Goal: Transaction & Acquisition: Obtain resource

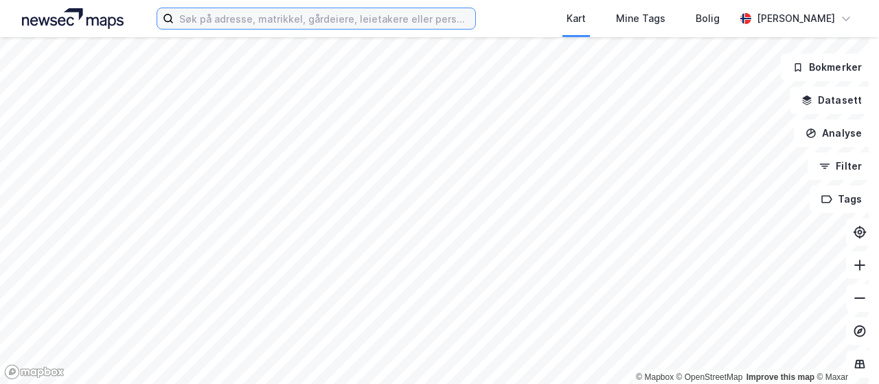
click at [377, 19] on input at bounding box center [325, 18] width 302 height 21
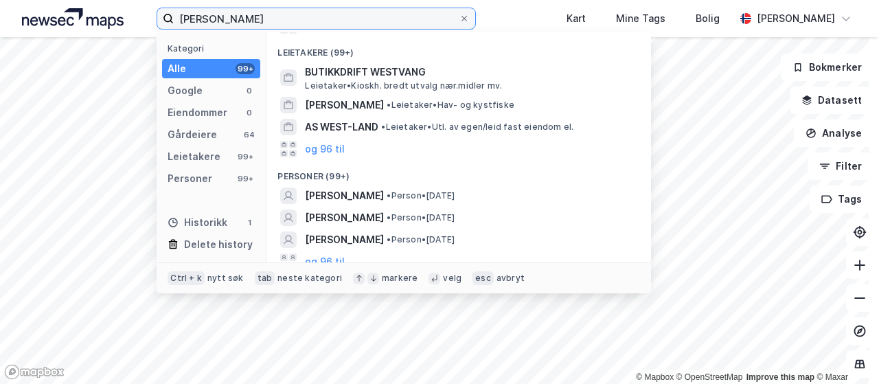
scroll to position [137, 0]
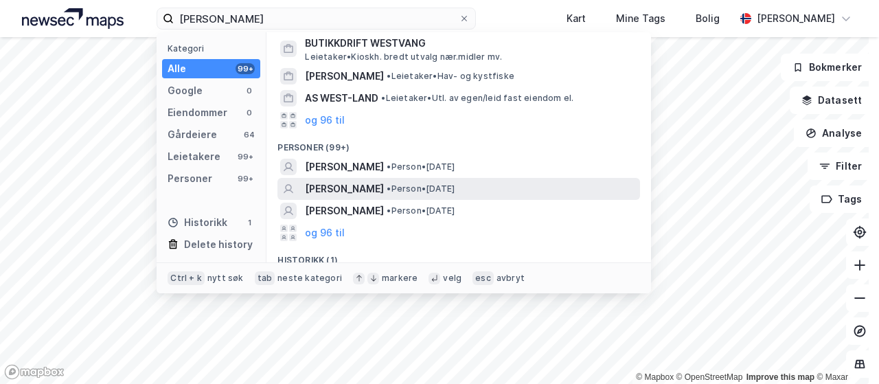
click at [338, 188] on span "[PERSON_NAME]" at bounding box center [344, 189] width 79 height 16
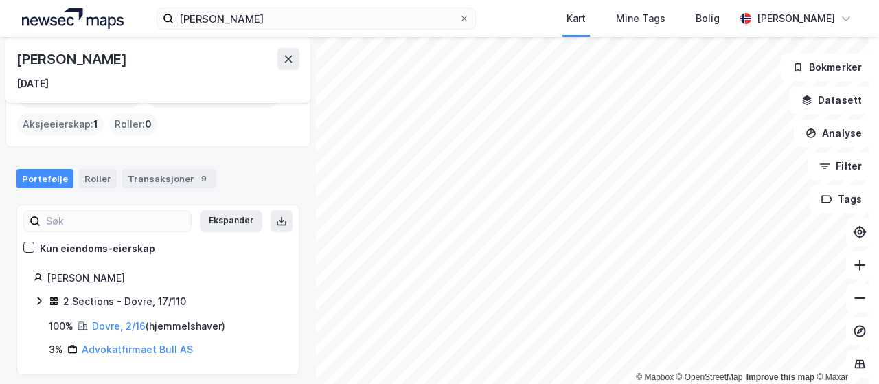
scroll to position [41, 0]
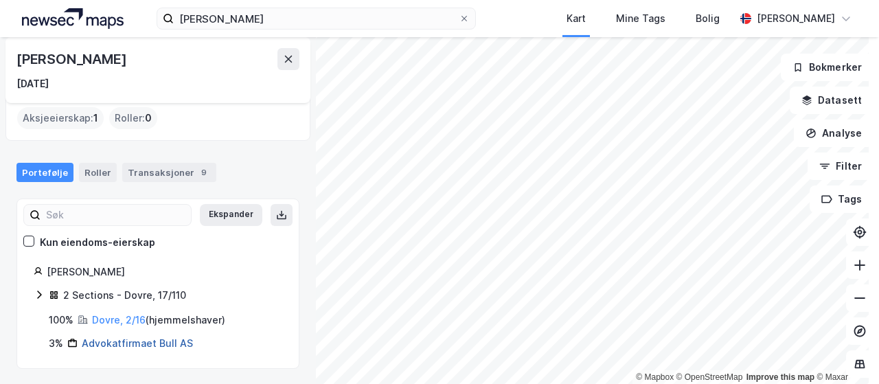
click at [134, 342] on link "Advokatfirmaet Bull AS" at bounding box center [137, 343] width 111 height 12
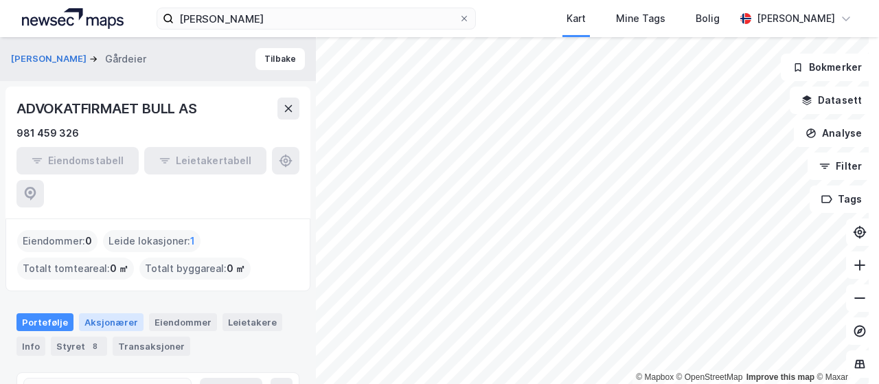
click at [122, 313] on div "Aksjonærer" at bounding box center [111, 322] width 65 height 18
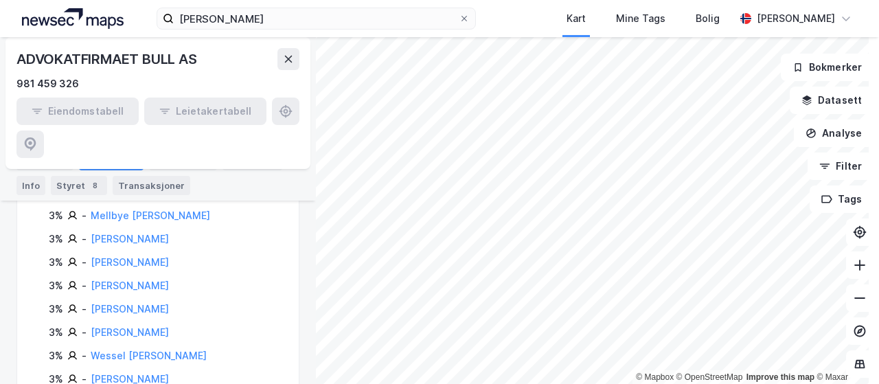
scroll to position [903, 0]
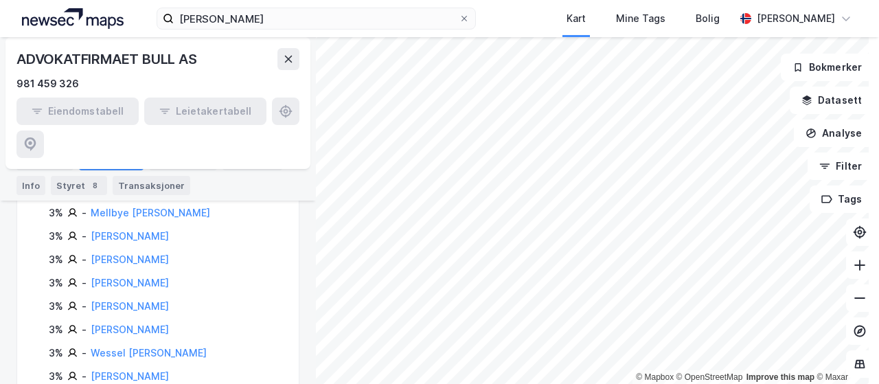
click at [519, 15] on div "[PERSON_NAME] Kart Mine Tags Bolig [PERSON_NAME]" at bounding box center [439, 18] width 879 height 37
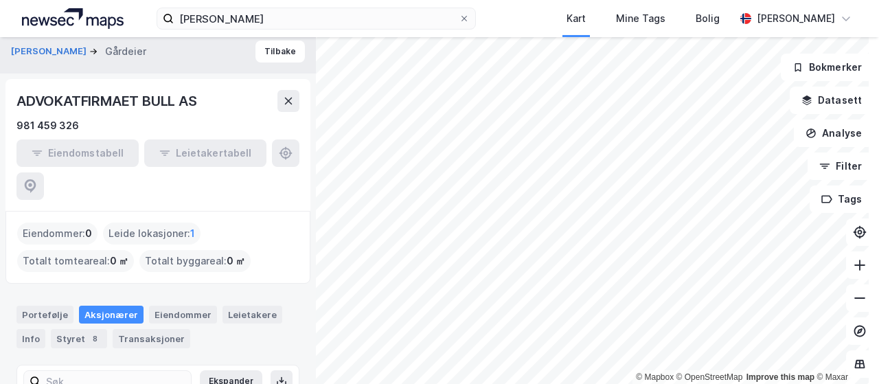
scroll to position [0, 0]
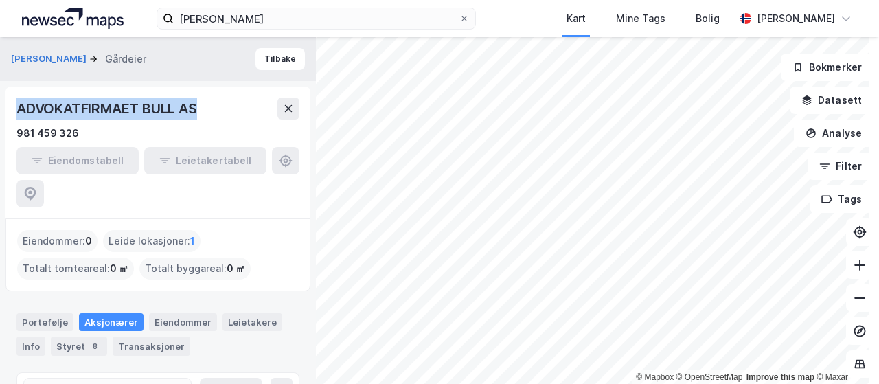
drag, startPoint x: 207, startPoint y: 102, endPoint x: 12, endPoint y: 109, distance: 195.3
click at [12, 109] on div "ADVOKATFIRMAET BULL AS 981 459 326 Eiendomstabell Leietakertabell" at bounding box center [157, 153] width 305 height 132
click at [46, 56] on button "[PERSON_NAME]" at bounding box center [50, 59] width 78 height 14
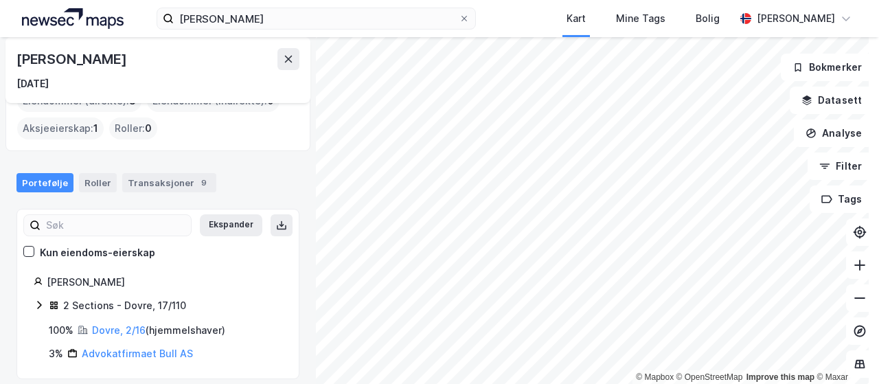
scroll to position [41, 0]
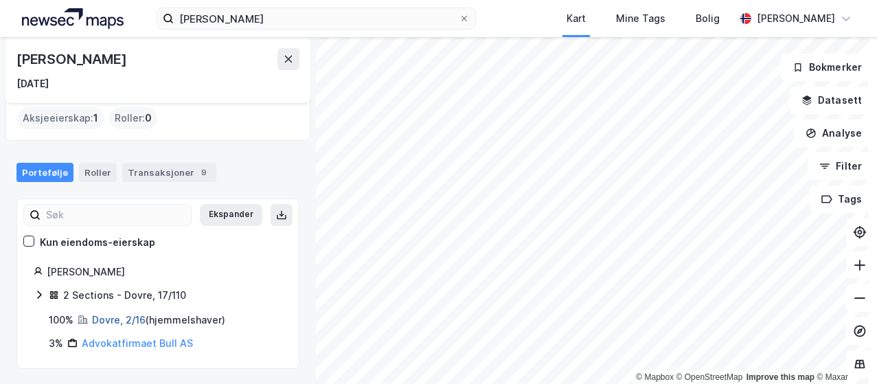
click at [117, 319] on link "Dovre, 2/16" at bounding box center [119, 320] width 54 height 12
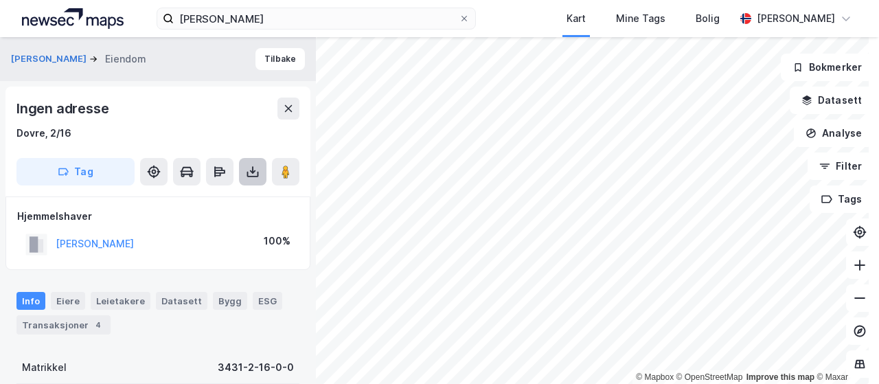
click at [254, 168] on icon at bounding box center [253, 172] width 14 height 14
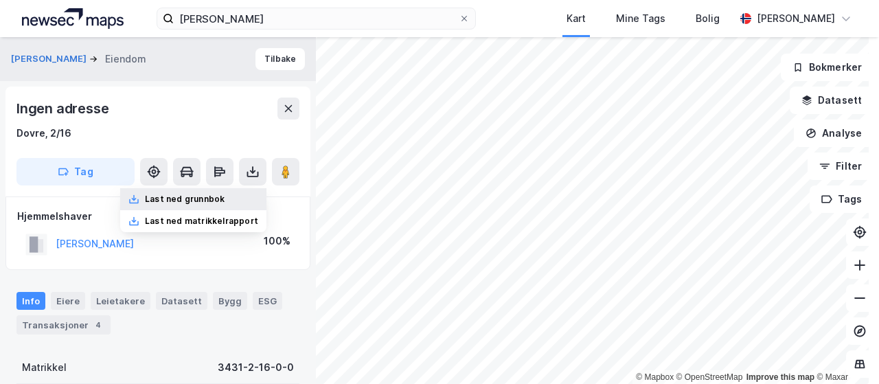
click at [202, 200] on div "Last ned grunnbok" at bounding box center [185, 199] width 80 height 11
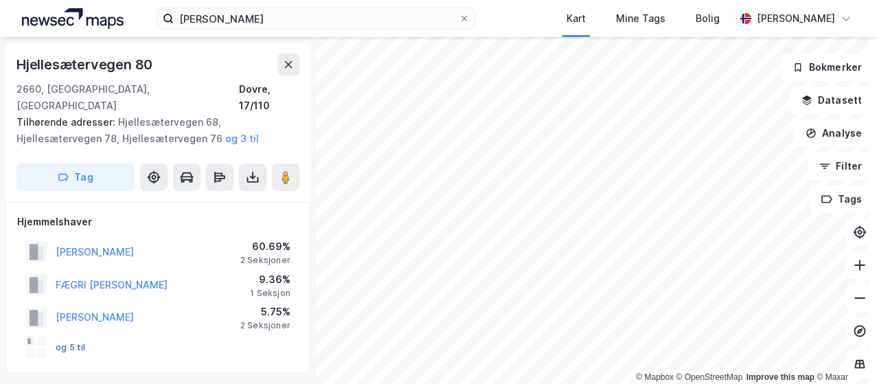
click at [0, 0] on button "og 5 til" at bounding box center [0, 0] width 0 height 0
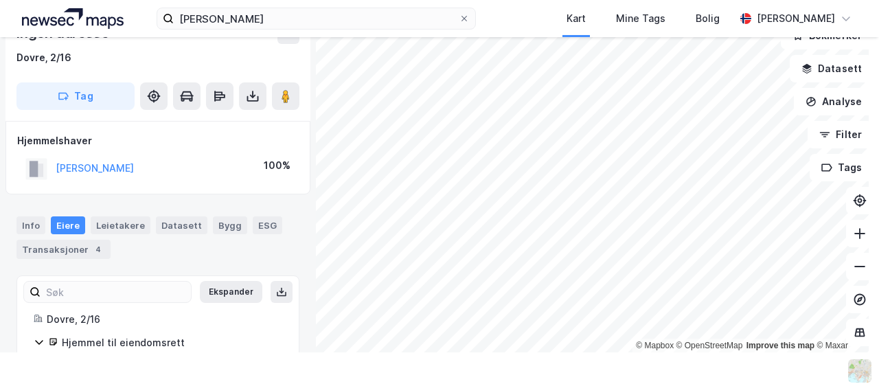
scroll to position [99, 0]
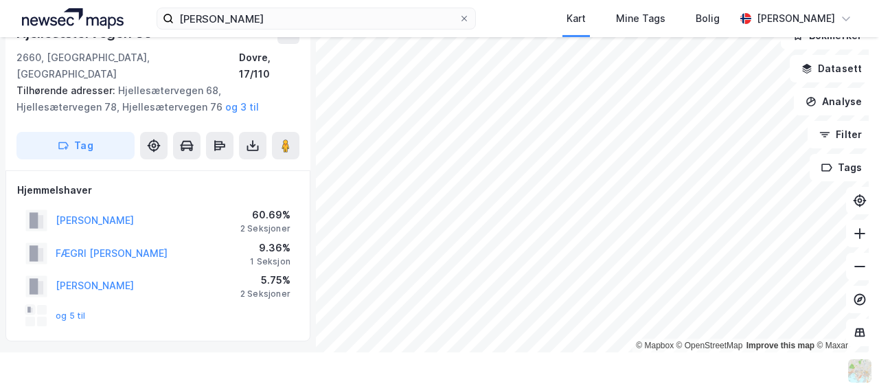
click at [107, 212] on div "[PERSON_NAME]" at bounding box center [95, 220] width 78 height 16
click at [0, 0] on button "[PERSON_NAME]" at bounding box center [0, 0] width 0 height 0
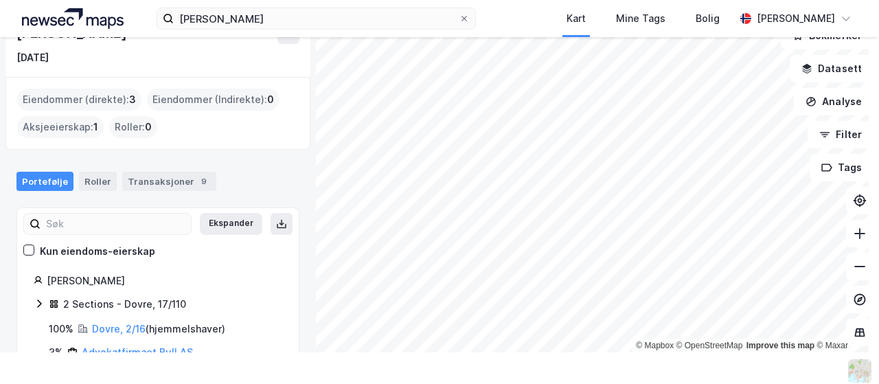
scroll to position [41, 0]
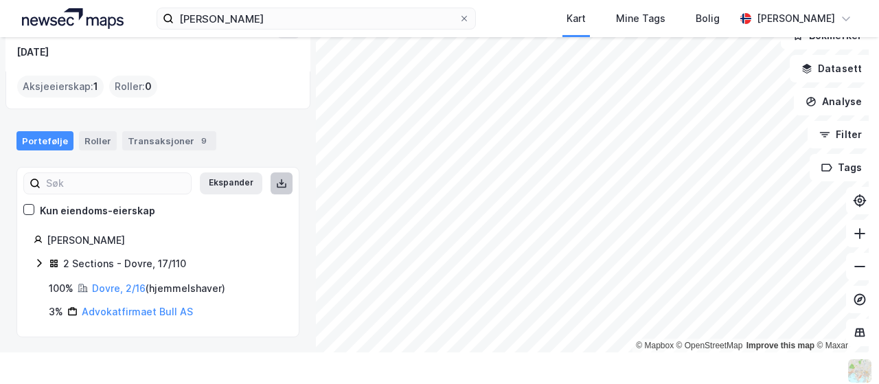
click at [276, 178] on icon at bounding box center [281, 183] width 11 height 11
click at [103, 285] on link "Dovre, 2/16" at bounding box center [119, 288] width 54 height 12
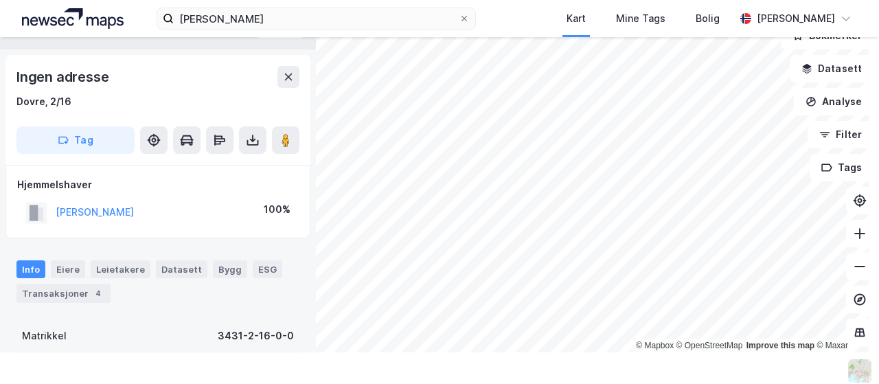
scroll to position [1, 0]
click at [253, 139] on icon at bounding box center [253, 139] width 14 height 14
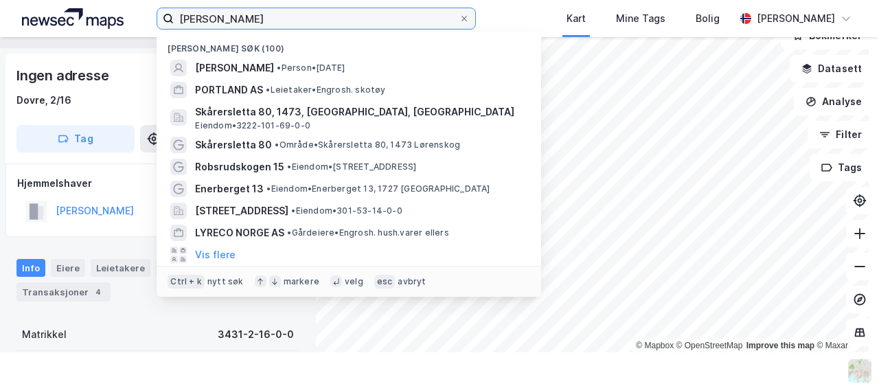
drag, startPoint x: 251, startPoint y: 21, endPoint x: 145, endPoint y: 22, distance: 105.8
click at [145, 22] on div "[PERSON_NAME] søk (100) [PERSON_NAME] • Person • [DATE] [GEOGRAPHIC_DATA] AS • …" at bounding box center [439, 18] width 879 height 37
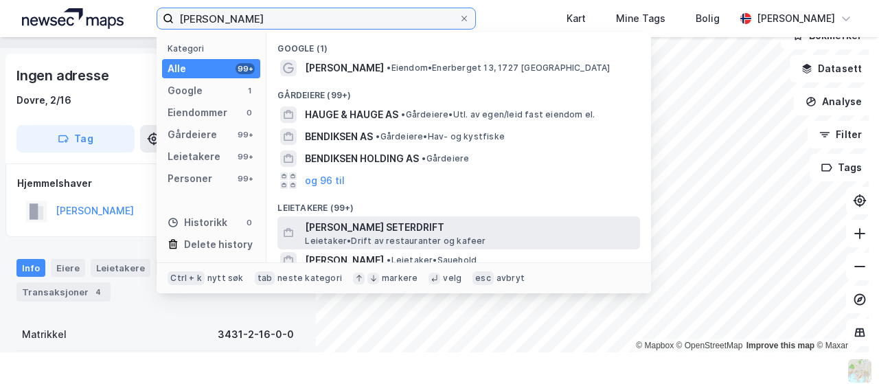
type input "[PERSON_NAME]"
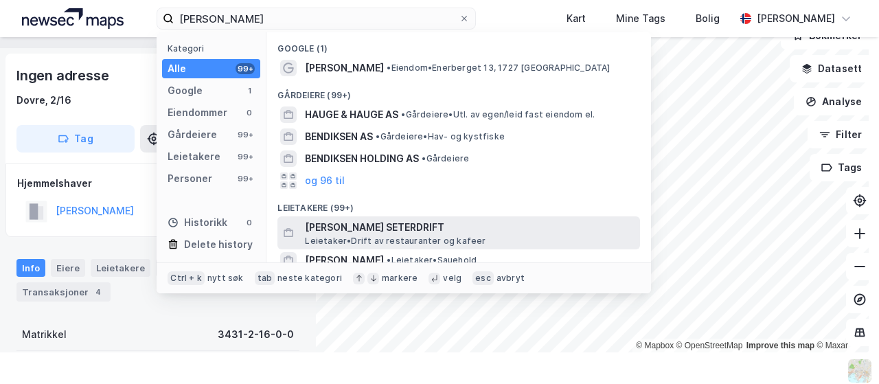
click at [434, 225] on span "[PERSON_NAME] SETERDRIFT" at bounding box center [470, 227] width 330 height 16
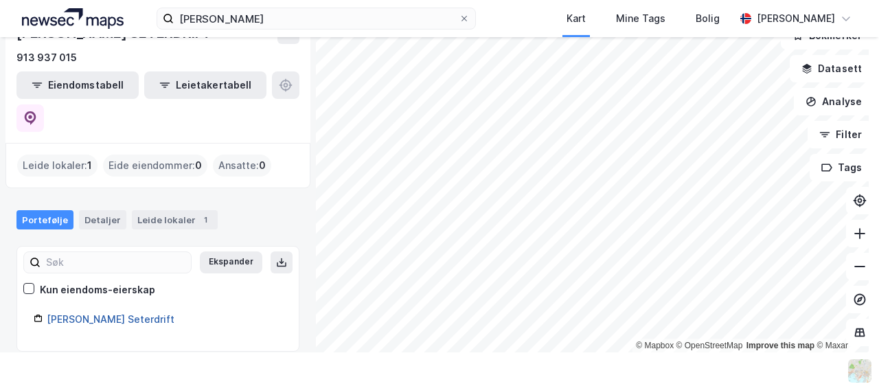
click at [126, 313] on link "[PERSON_NAME] Seterdrift" at bounding box center [111, 319] width 128 height 12
click at [109, 313] on link "[PERSON_NAME] Seterdrift" at bounding box center [111, 319] width 128 height 12
click at [44, 104] on button at bounding box center [29, 117] width 27 height 27
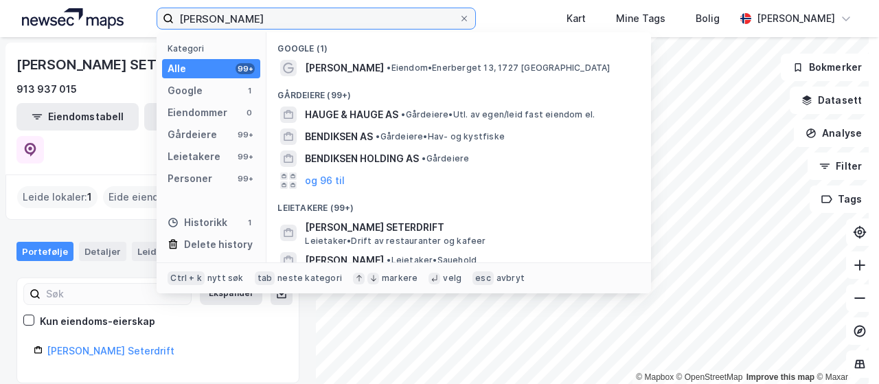
click at [296, 14] on input "[PERSON_NAME]" at bounding box center [316, 18] width 285 height 21
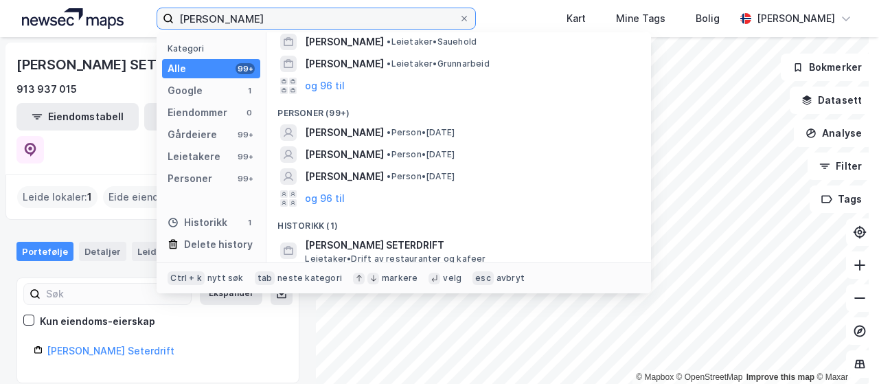
scroll to position [220, 0]
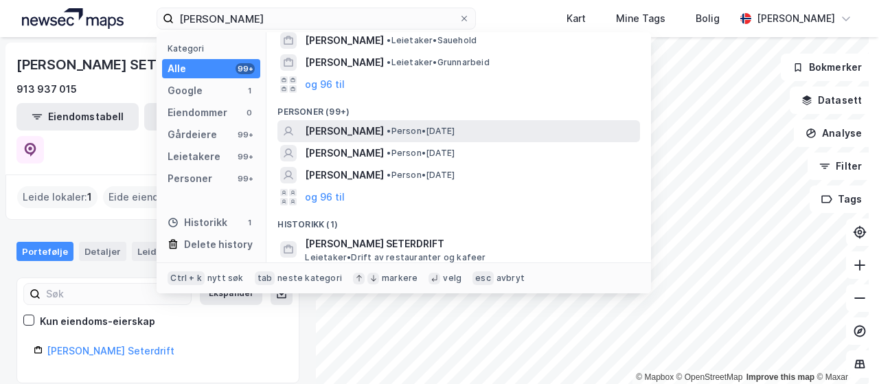
click at [368, 132] on span "[PERSON_NAME]" at bounding box center [344, 131] width 79 height 16
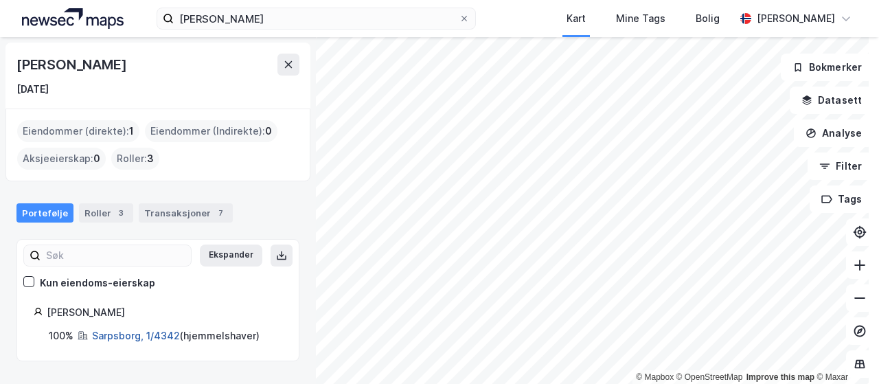
click at [136, 337] on link "Sarpsborg, 1/4342" at bounding box center [136, 336] width 88 height 12
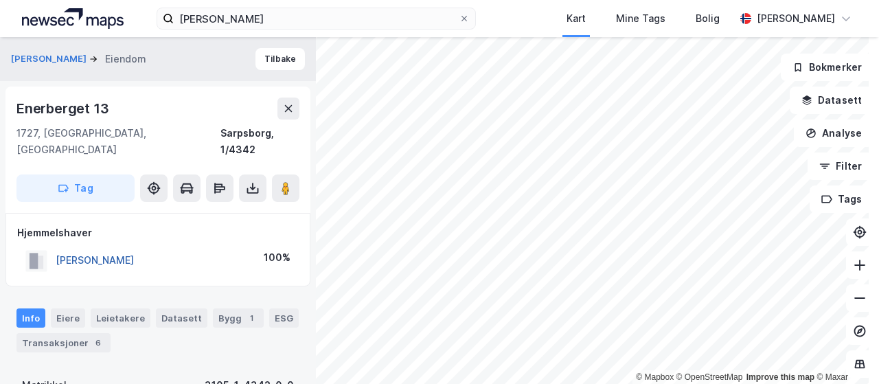
click at [0, 0] on button "[PERSON_NAME]" at bounding box center [0, 0] width 0 height 0
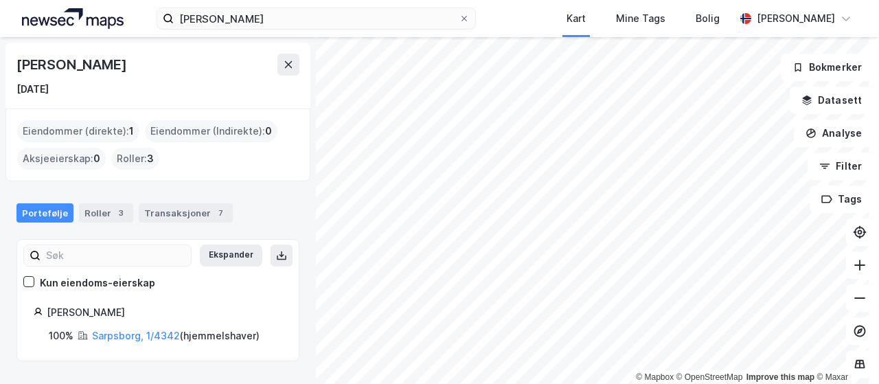
click at [271, 170] on div "Eiendommer (direkte) : 1 Eiendommer (Indirekte) : 0 Aksjeeierskap : 0 Roller : 3" at bounding box center [157, 145] width 305 height 73
click at [276, 252] on icon at bounding box center [281, 255] width 11 height 11
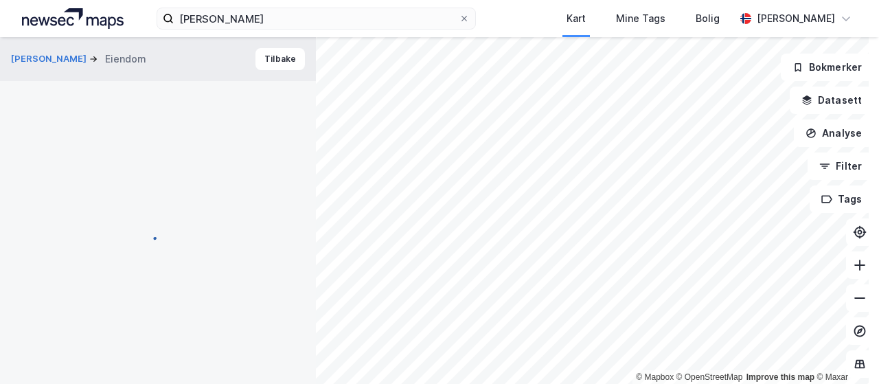
scroll to position [1, 0]
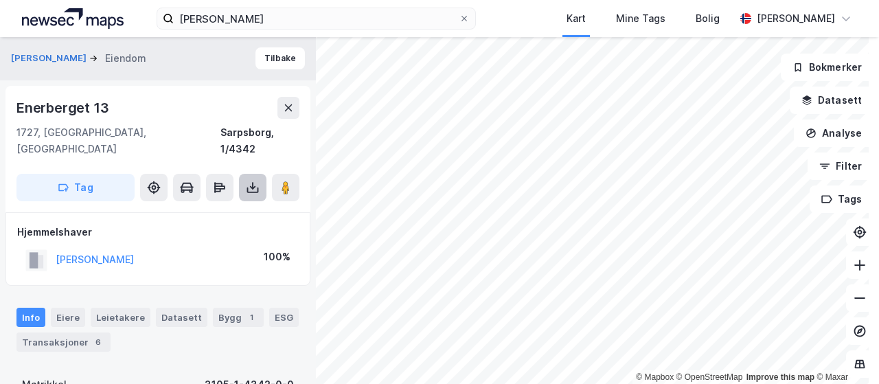
click at [252, 182] on icon at bounding box center [252, 186] width 1 height 8
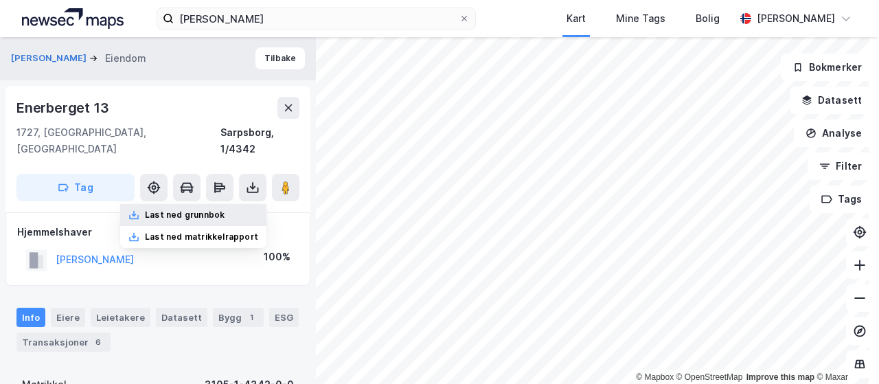
click at [203, 210] on div "Last ned grunnbok" at bounding box center [185, 215] width 80 height 11
